Goal: Check status: Check status

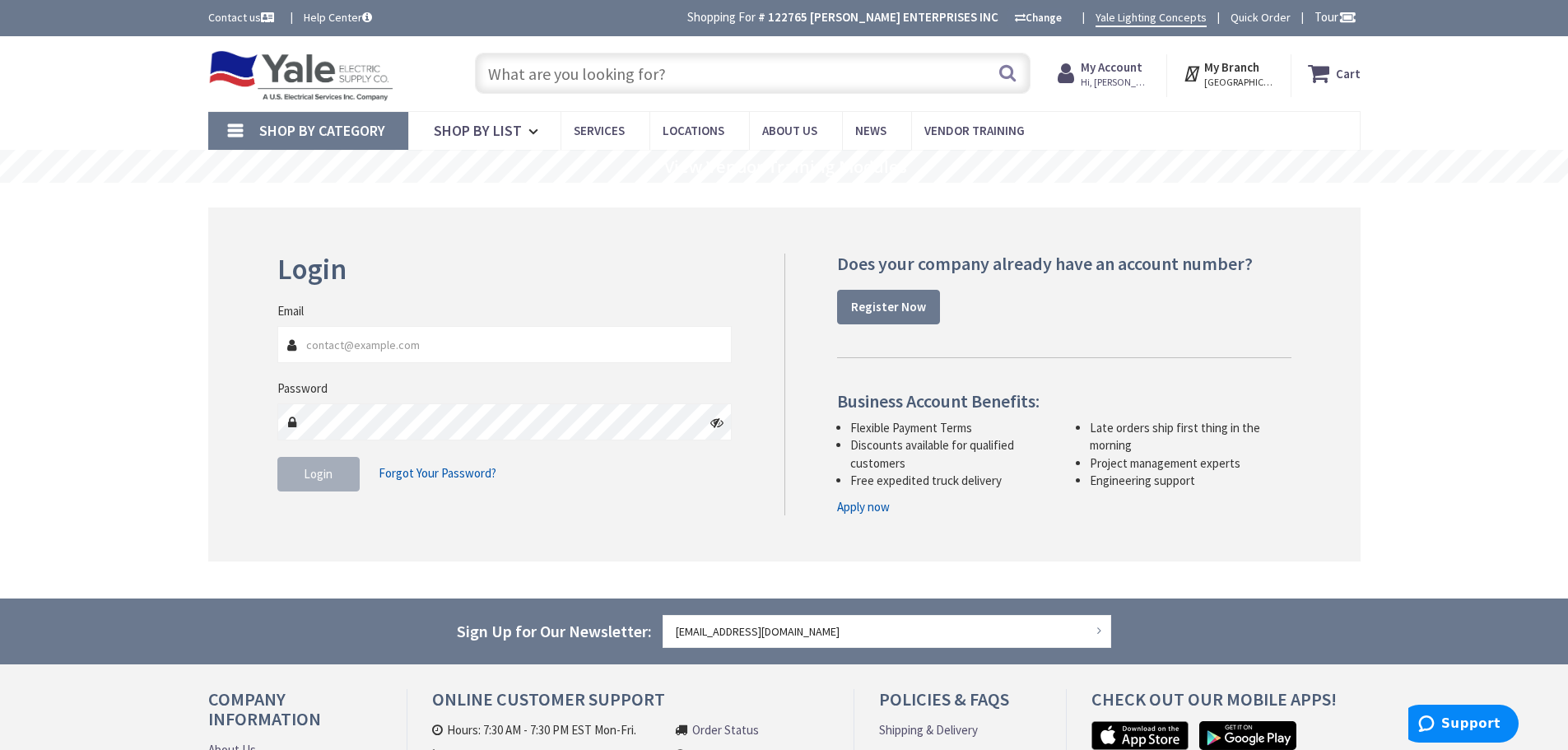
type input "[EMAIL_ADDRESS][DOMAIN_NAME]"
click at [320, 480] on span "Login" at bounding box center [318, 473] width 29 height 16
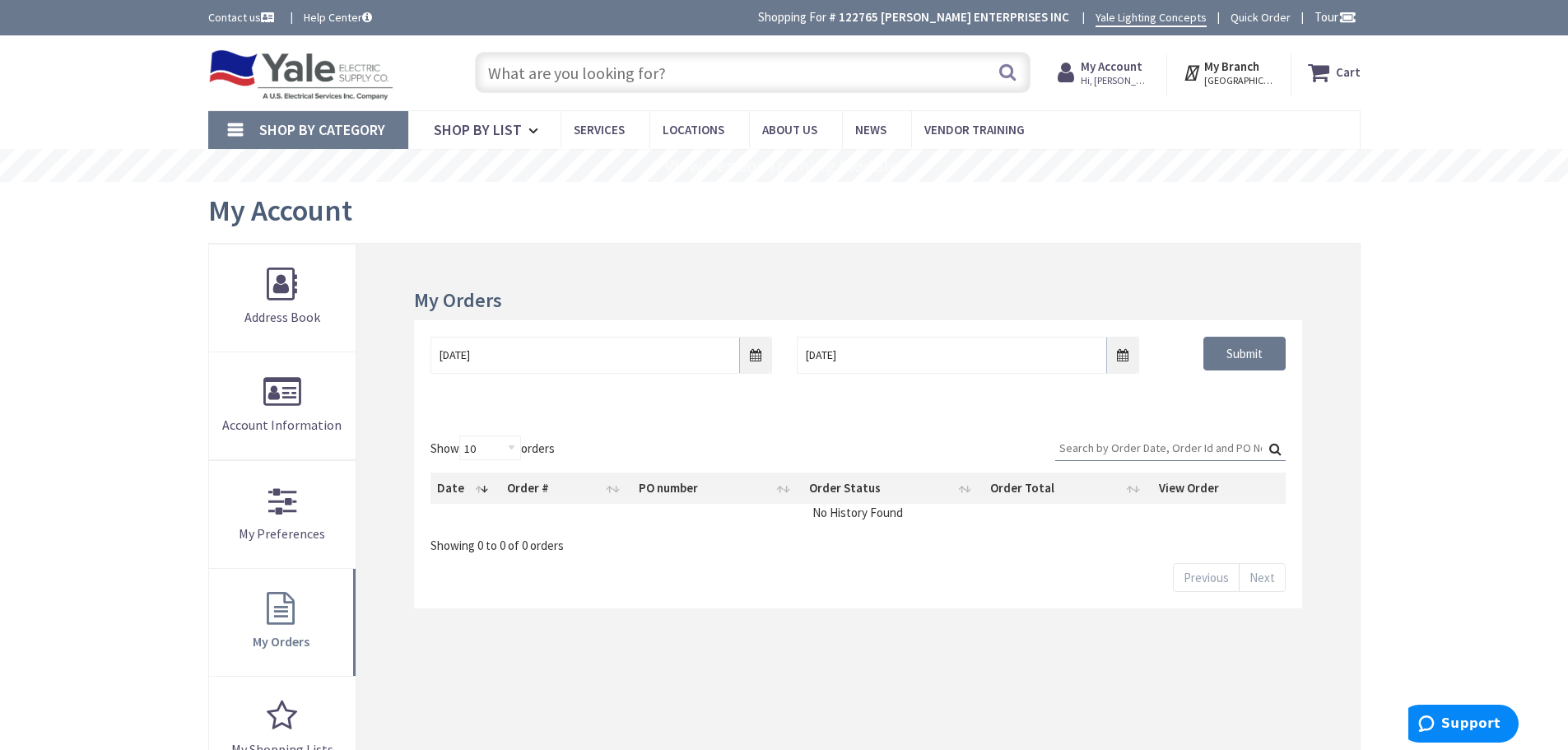
click at [1064, 443] on input "Search:" at bounding box center [1170, 448] width 230 height 25
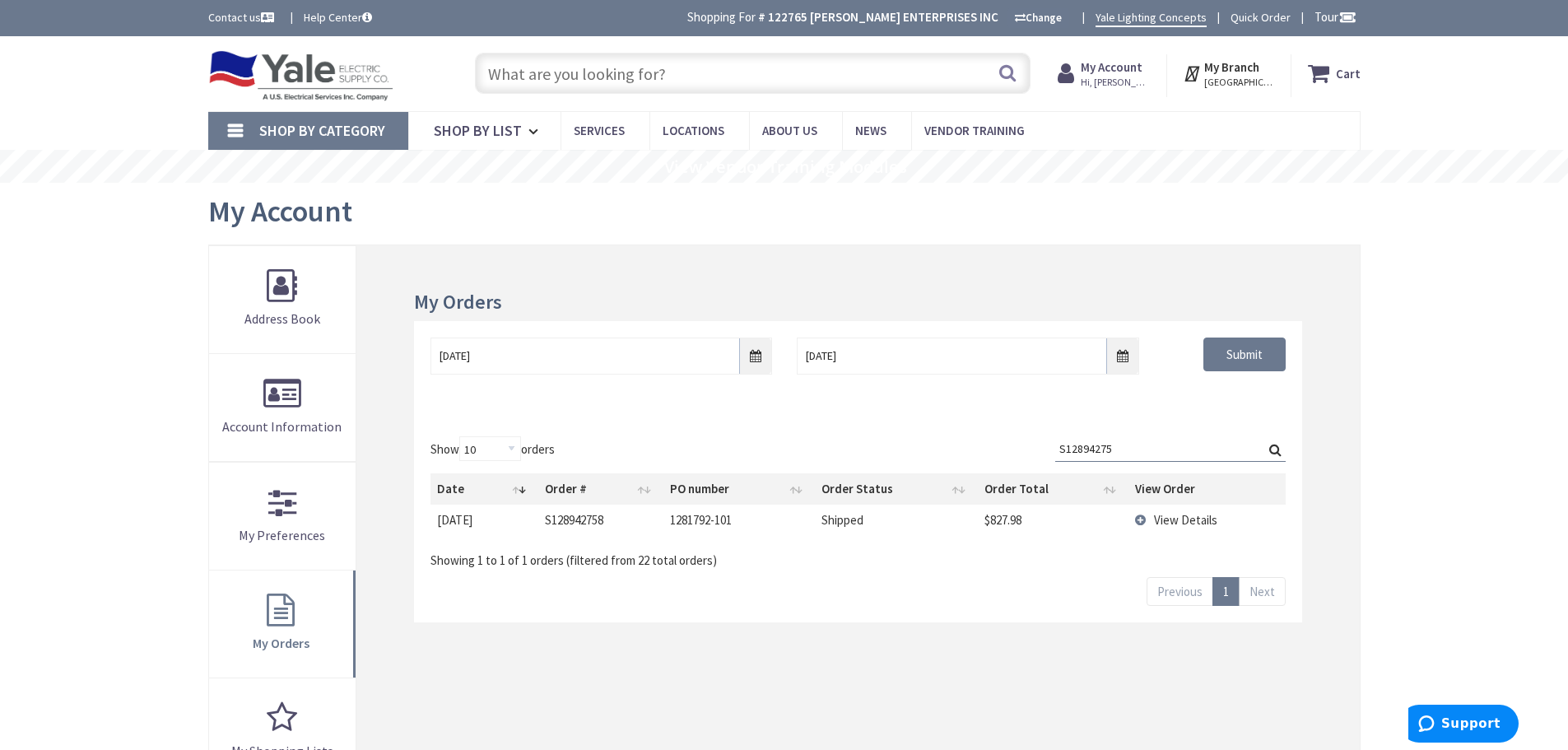
type input "S12894275"
click at [1176, 518] on span "View Details" at bounding box center [1185, 520] width 63 height 16
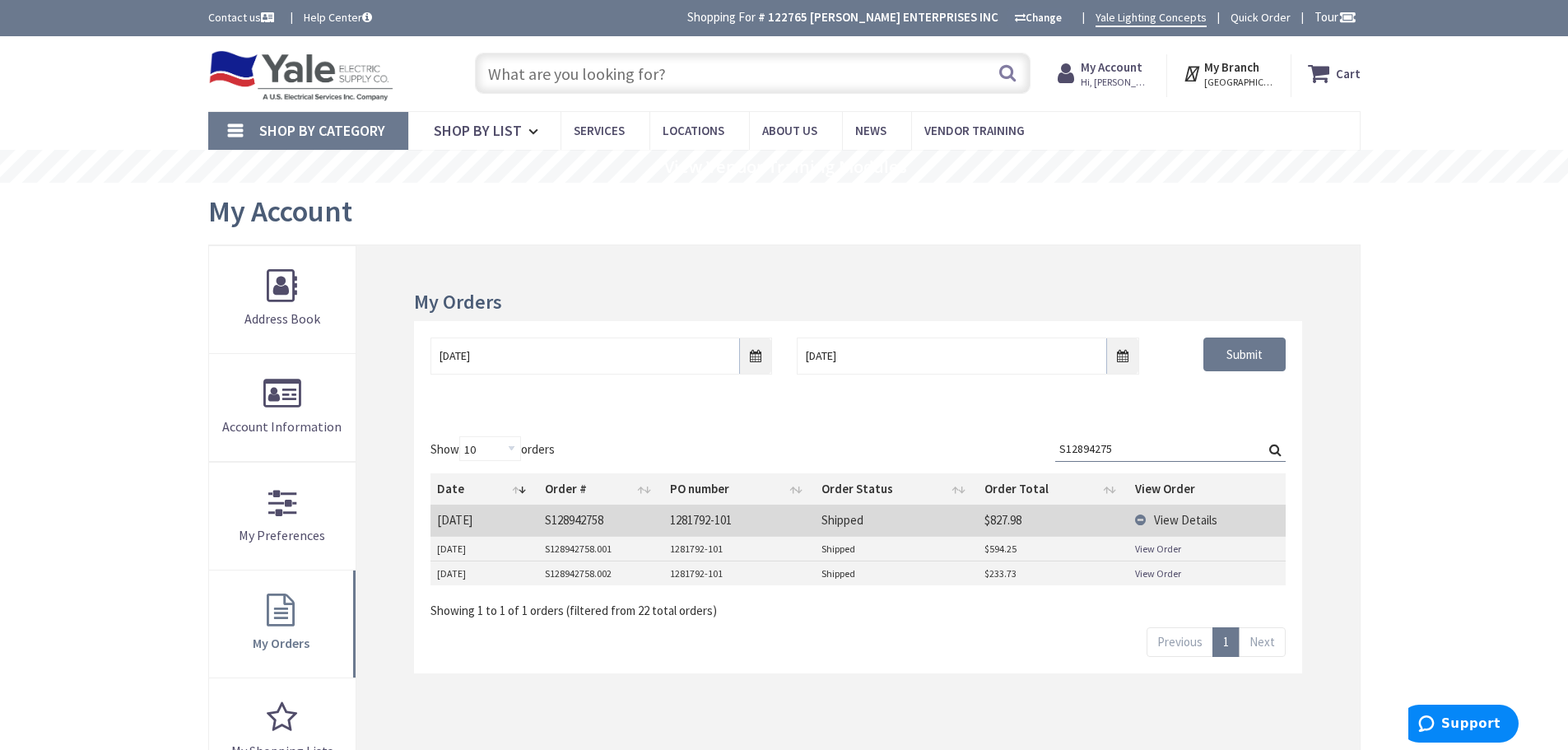
click at [1157, 571] on link "View Order" at bounding box center [1158, 572] width 46 height 14
click at [1154, 549] on link "View Order" at bounding box center [1158, 548] width 46 height 14
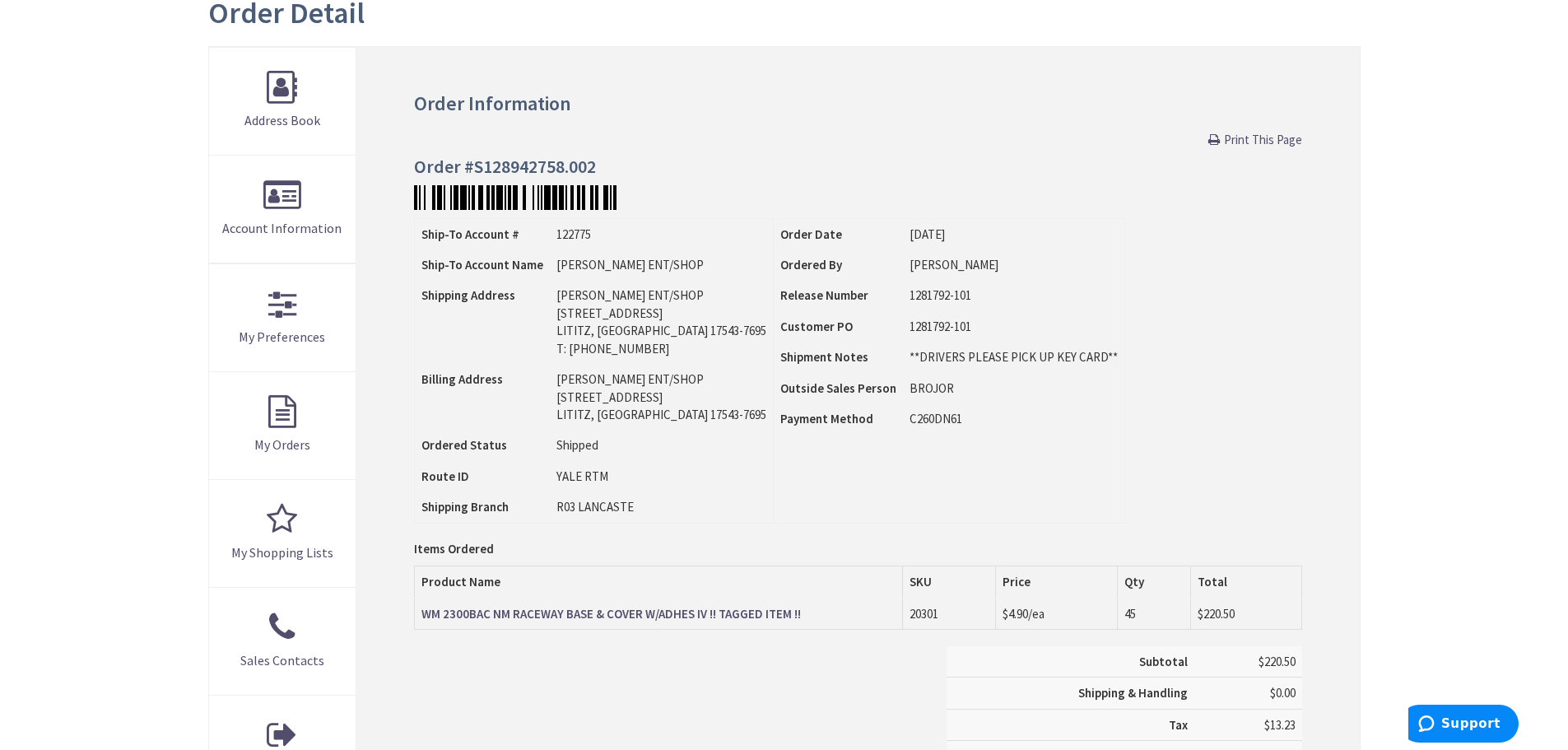
scroll to position [329, 0]
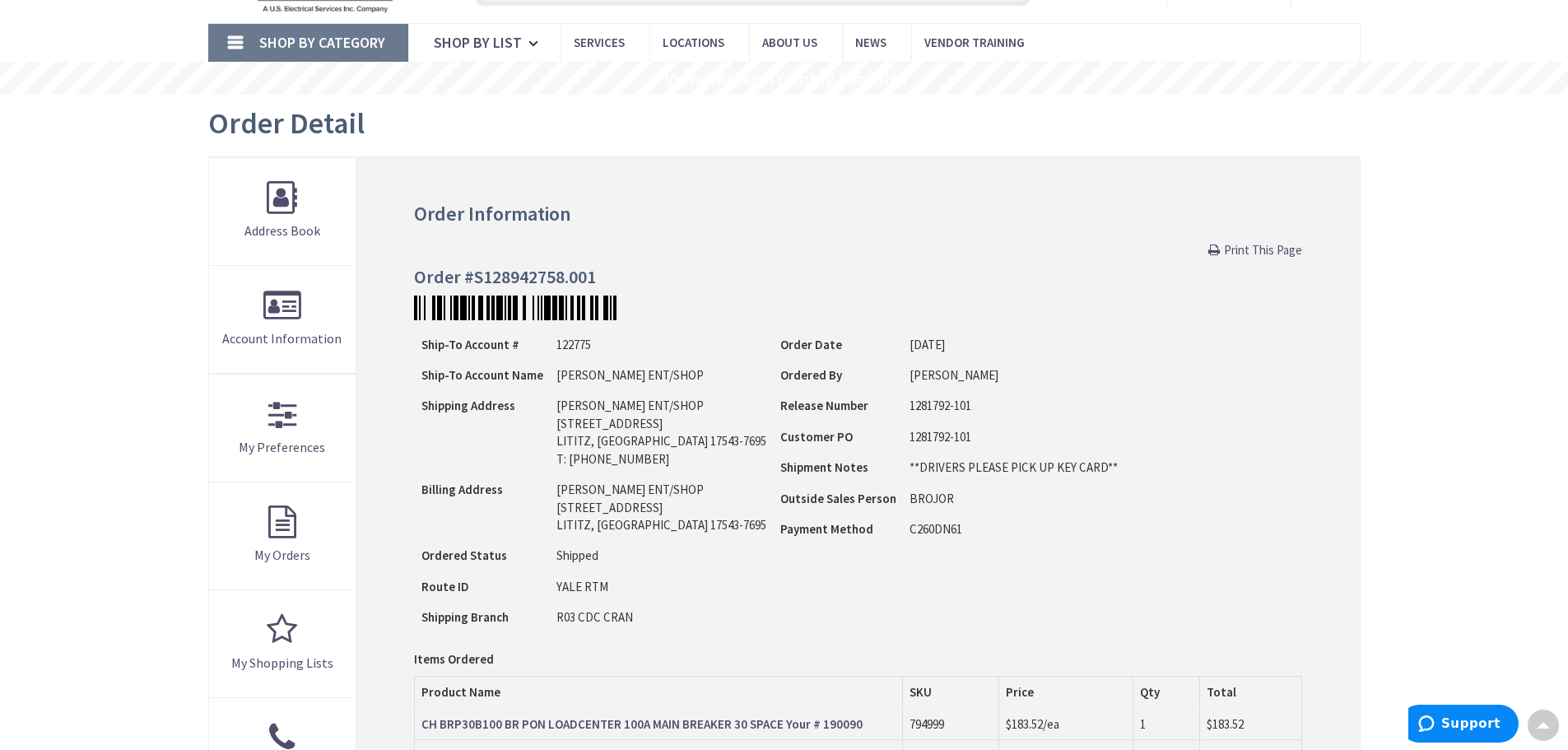
scroll to position [84, 0]
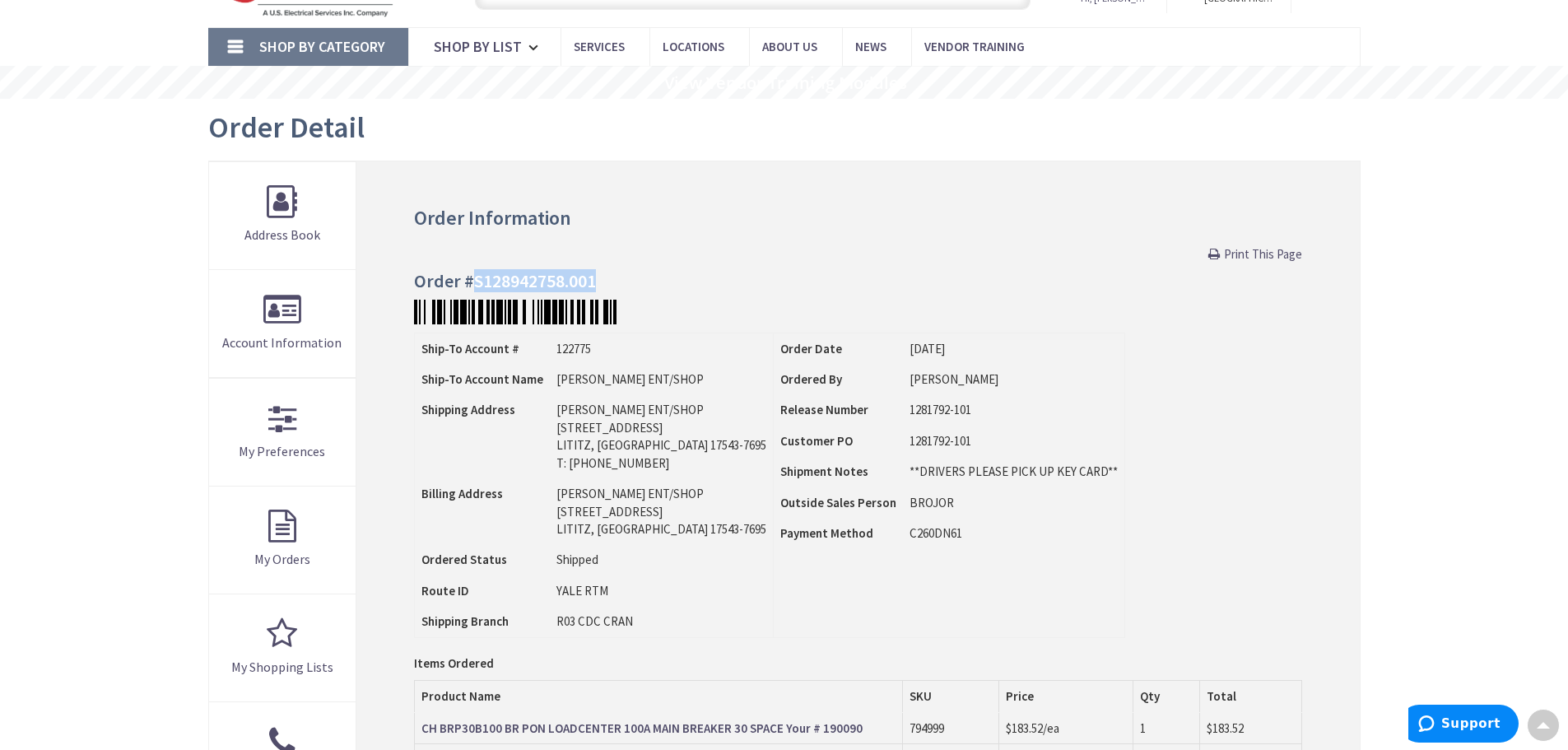
drag, startPoint x: 603, startPoint y: 279, endPoint x: 477, endPoint y: 283, distance: 126.1
click at [477, 283] on h4 "Order #S128942758.001" at bounding box center [857, 280] width 887 height 20
copy h4 "S128942758.001"
